Goal: Task Accomplishment & Management: Complete application form

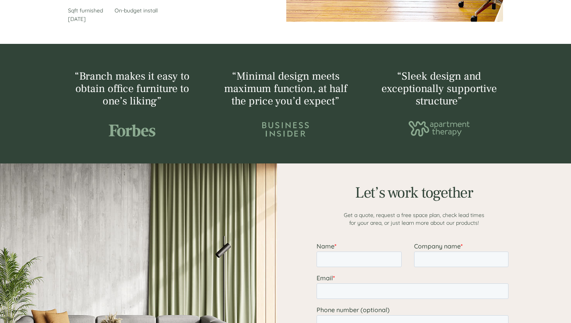
scroll to position [806, 0]
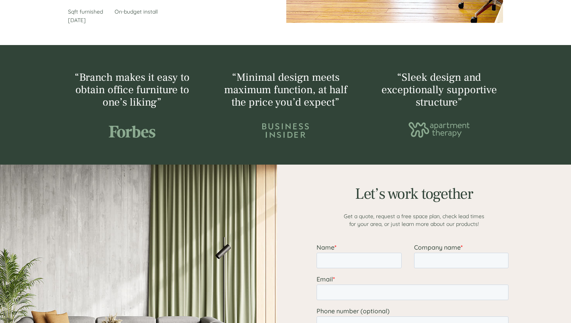
drag, startPoint x: 256, startPoint y: 74, endPoint x: 301, endPoint y: 89, distance: 47.8
click at [300, 89] on span "“Minimal design meets maximum function, at half the price you’d expect”" at bounding box center [285, 89] width 123 height 39
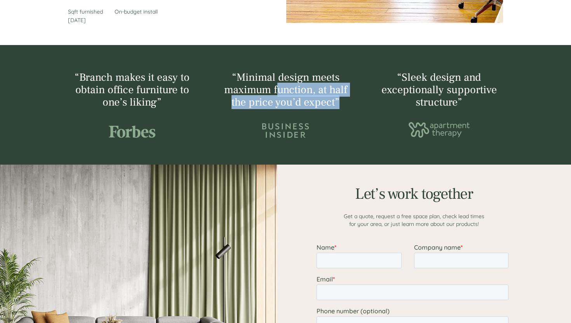
drag, startPoint x: 277, startPoint y: 88, endPoint x: 348, endPoint y: 108, distance: 73.1
click at [348, 108] on h2 "“Minimal design meets maximum function, at half the price you’d expect”" at bounding box center [285, 90] width 128 height 37
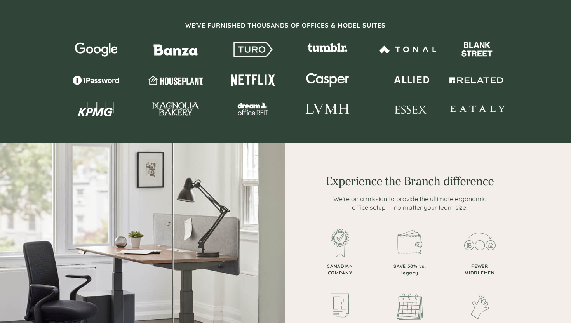
scroll to position [0, 0]
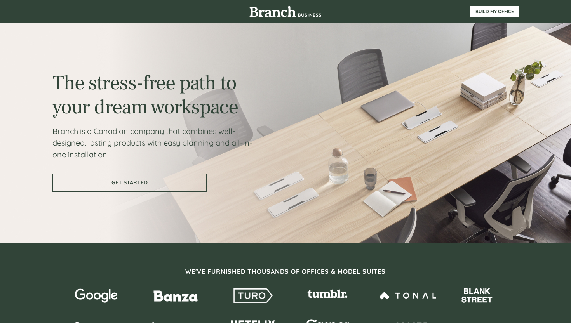
click at [163, 176] on link "GET STARTED" at bounding box center [129, 183] width 154 height 19
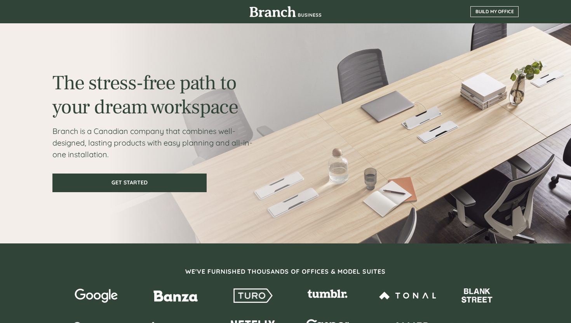
click at [489, 12] on span "BUILD MY OFFICE" at bounding box center [494, 11] width 47 height 5
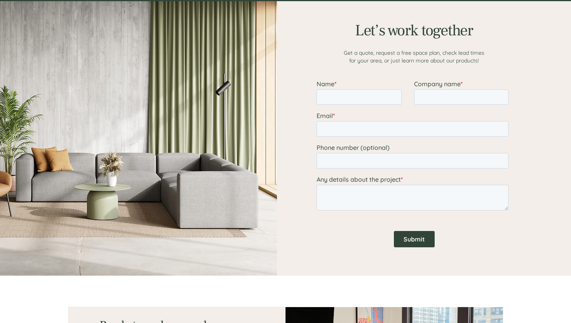
scroll to position [971, 0]
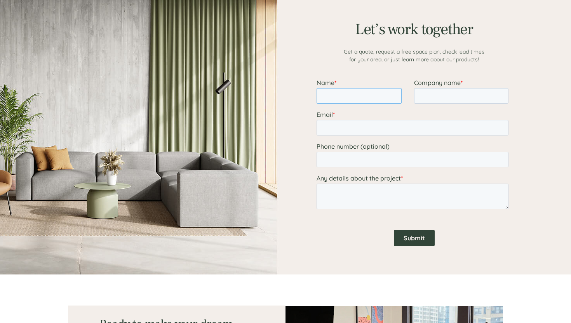
click at [382, 93] on input "Name *" at bounding box center [359, 96] width 85 height 16
type input "[PERSON_NAME]"
click at [459, 96] on input "Company name *" at bounding box center [461, 96] width 94 height 16
type input "n/a"
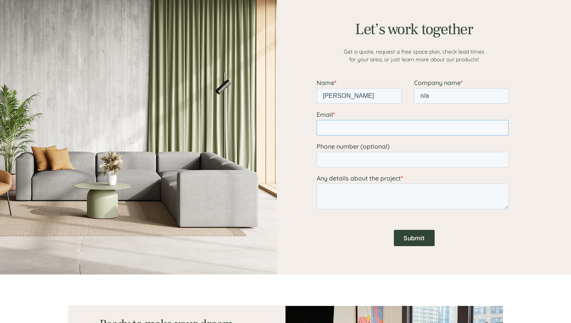
click at [436, 134] on input "Email *" at bounding box center [413, 128] width 192 height 16
click at [403, 132] on input "Email *" at bounding box center [413, 128] width 192 height 16
click at [337, 112] on label "Email *" at bounding box center [414, 115] width 195 height 8
click at [337, 120] on input "Email *" at bounding box center [413, 128] width 192 height 16
click at [339, 133] on input "Email *" at bounding box center [413, 128] width 192 height 16
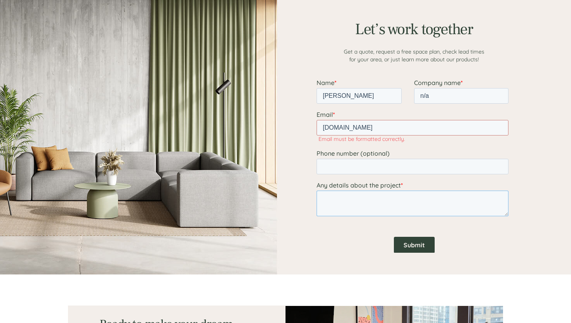
click at [328, 193] on textarea "Any details about the project *" at bounding box center [413, 204] width 192 height 26
click at [389, 130] on input "[DOMAIN_NAME]" at bounding box center [413, 128] width 192 height 16
click at [327, 131] on input "[DOMAIN_NAME]" at bounding box center [413, 128] width 192 height 16
click at [353, 129] on input "[DOMAIN_NAME]" at bounding box center [413, 128] width 192 height 16
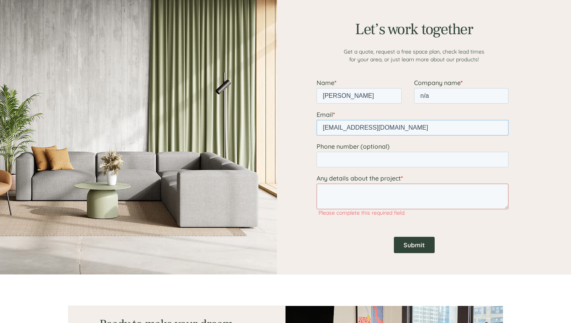
click at [379, 129] on input "[EMAIL_ADDRESS][DOMAIN_NAME]" at bounding box center [413, 128] width 192 height 16
click at [406, 132] on input "[EMAIL_ADDRESS][DOMAIN_NAME]" at bounding box center [413, 128] width 192 height 16
type input "[EMAIL_ADDRESS][DOMAIN_NAME]"
click at [389, 209] on textarea "Any details about the project *" at bounding box center [413, 197] width 192 height 26
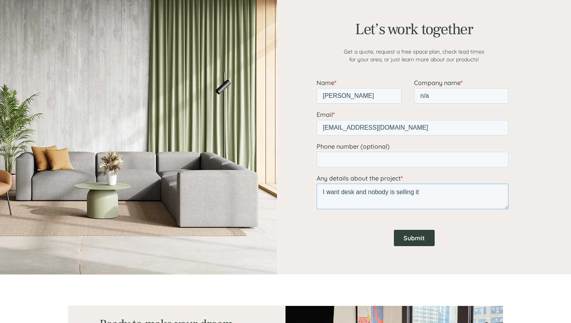
type textarea "I want desk and nobody is selling it"
click at [423, 241] on input "Submit" at bounding box center [414, 238] width 41 height 16
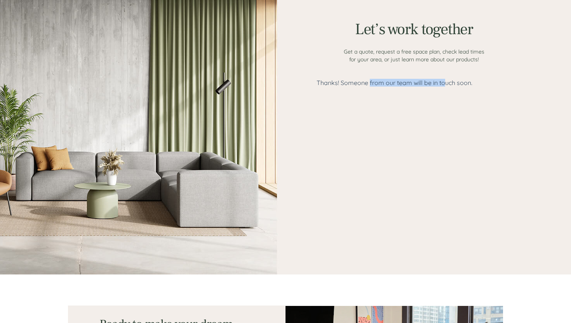
drag, startPoint x: 371, startPoint y: 84, endPoint x: 450, endPoint y: 84, distance: 78.9
click at [449, 84] on p "Thanks! Someone from our team will be in touch soon." at bounding box center [414, 83] width 195 height 8
click at [450, 84] on p "Thanks! Someone from our team will be in touch soon." at bounding box center [414, 83] width 195 height 8
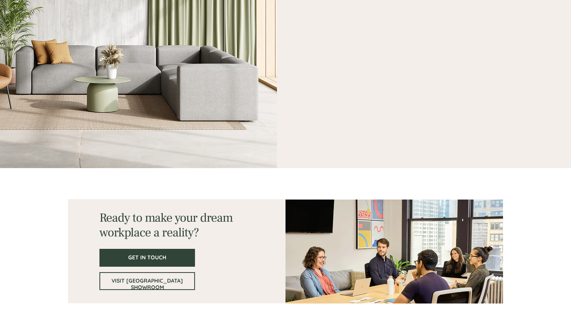
scroll to position [1088, 0]
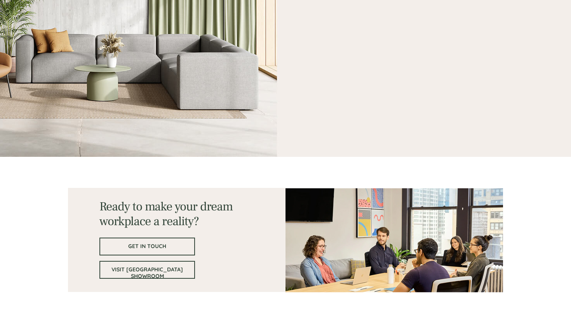
click at [167, 248] on span "GET IN TOUCH" at bounding box center [147, 246] width 94 height 7
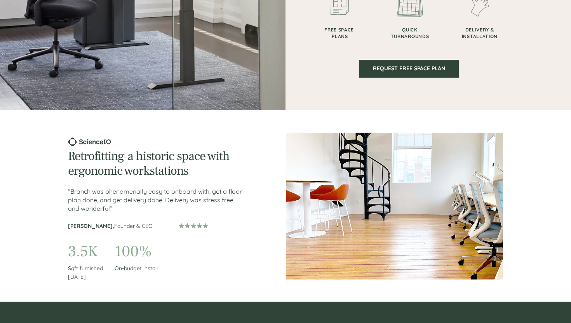
scroll to position [0, 0]
